Goal: Task Accomplishment & Management: Manage account settings

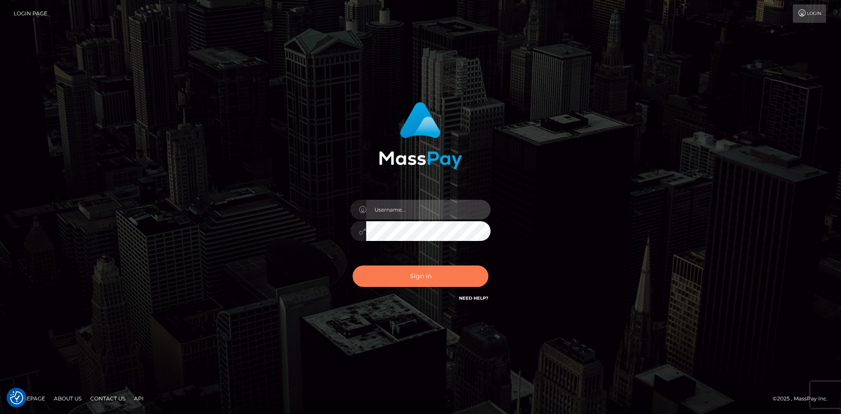
type input "[PERSON_NAME].[PERSON_NAME]"
click at [407, 277] on button "Sign in" at bounding box center [421, 276] width 136 height 21
type input "keila.suarez"
click at [427, 272] on button "Sign in" at bounding box center [421, 276] width 136 height 21
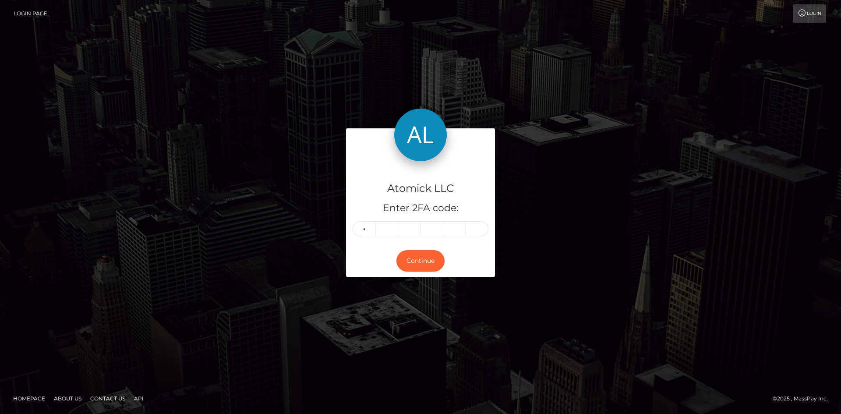
type input "7"
type input "3"
type input "7"
type input "4"
type input "3"
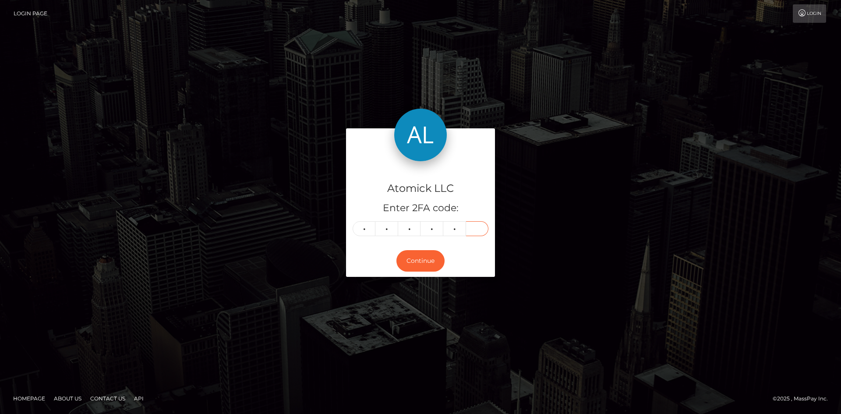
type input "3"
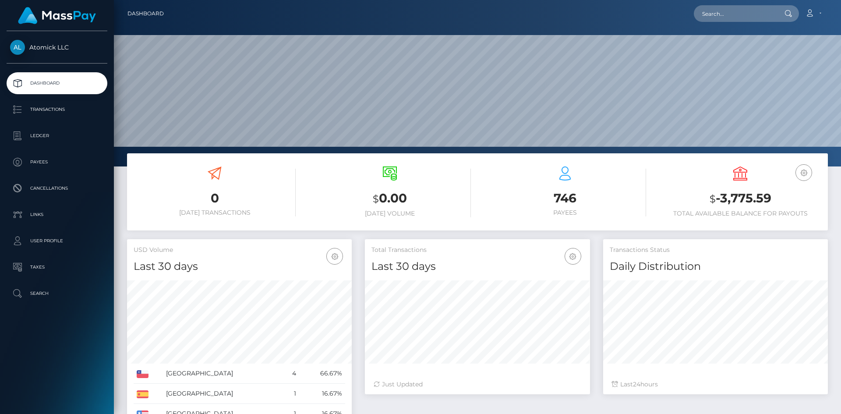
scroll to position [156, 225]
click at [30, 131] on p "Ledger" at bounding box center [57, 135] width 94 height 13
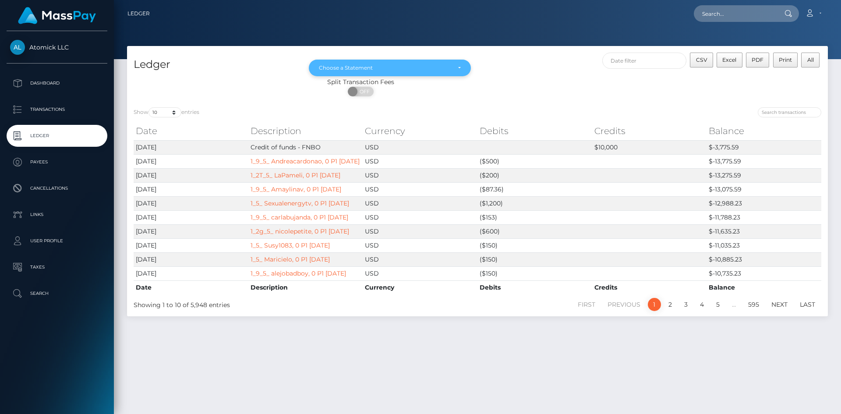
click at [360, 64] on div "Choose a Statement" at bounding box center [390, 68] width 162 height 17
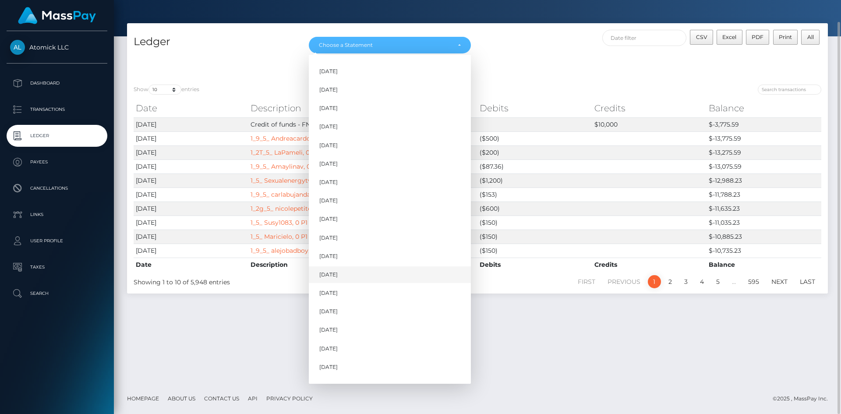
scroll to position [325, 0]
click at [347, 357] on link "[DATE]" at bounding box center [390, 353] width 162 height 16
select select "[DATE]"
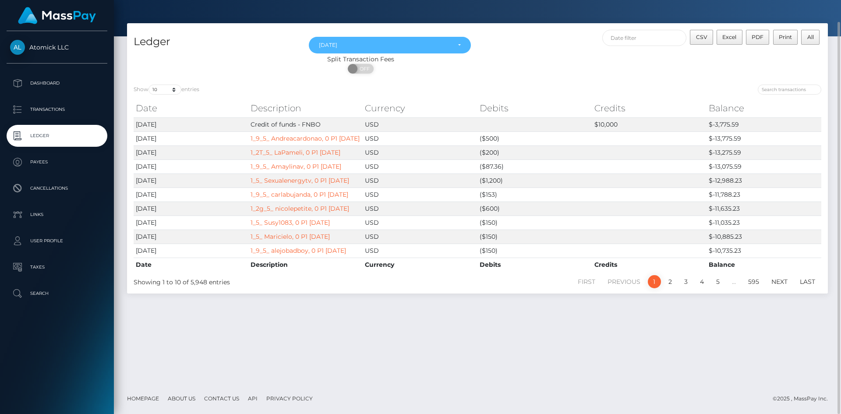
scroll to position [0, 0]
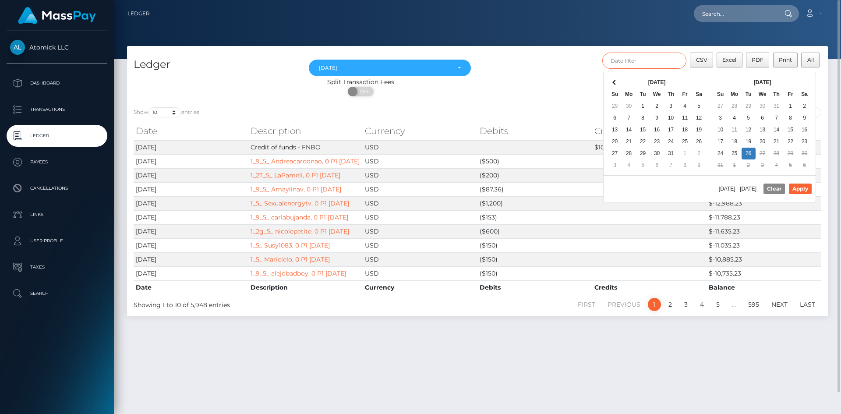
click at [661, 63] on input "text" at bounding box center [644, 61] width 85 height 16
click at [640, 61] on input "text" at bounding box center [644, 61] width 85 height 16
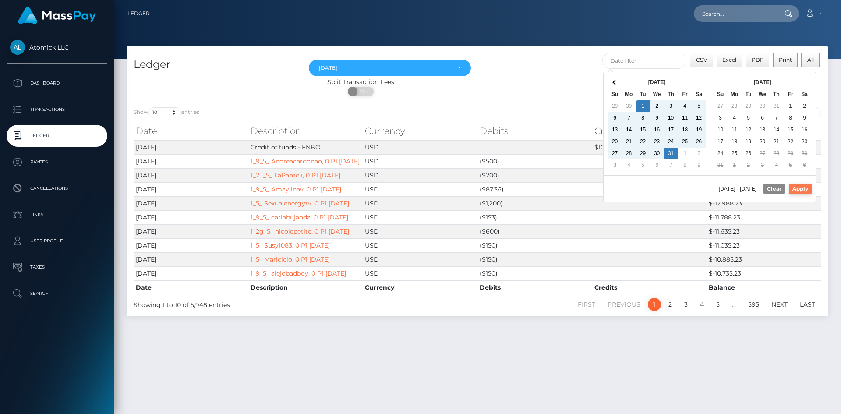
click at [801, 188] on button "Apply" at bounding box center [800, 189] width 23 height 11
type input "07/01/2025 - 07/31/2025"
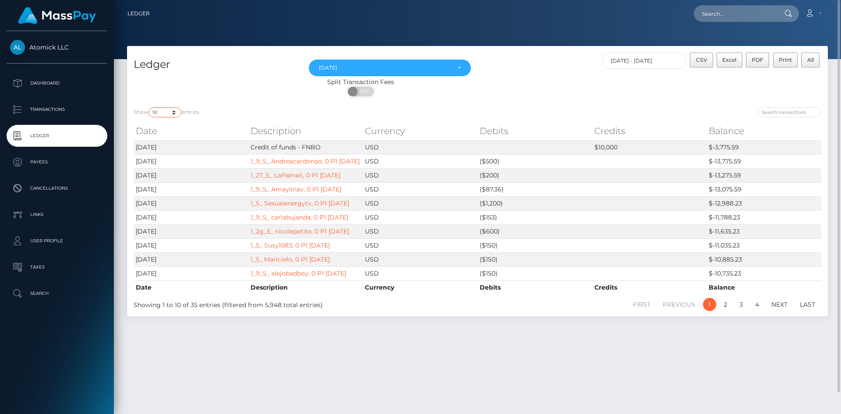
click at [174, 112] on select "10 25 50 100 250" at bounding box center [165, 112] width 33 height 10
select select "250"
click at [149, 107] on select "10 25 50 100 250" at bounding box center [165, 112] width 33 height 10
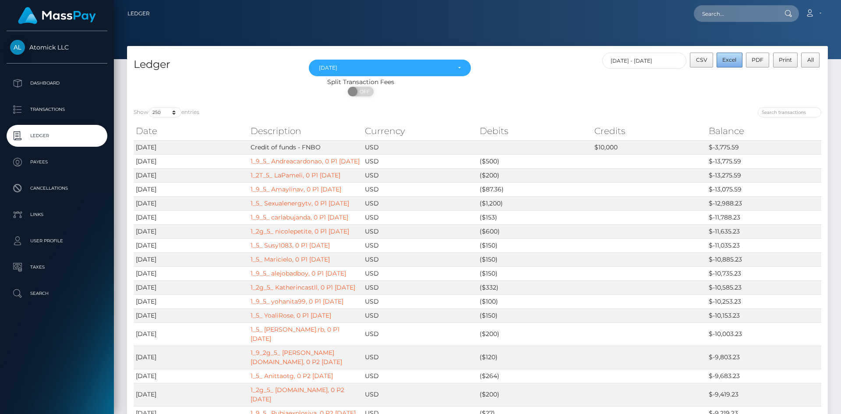
click at [741, 64] on button "Excel" at bounding box center [730, 60] width 26 height 15
